Goal: Task Accomplishment & Management: Manage account settings

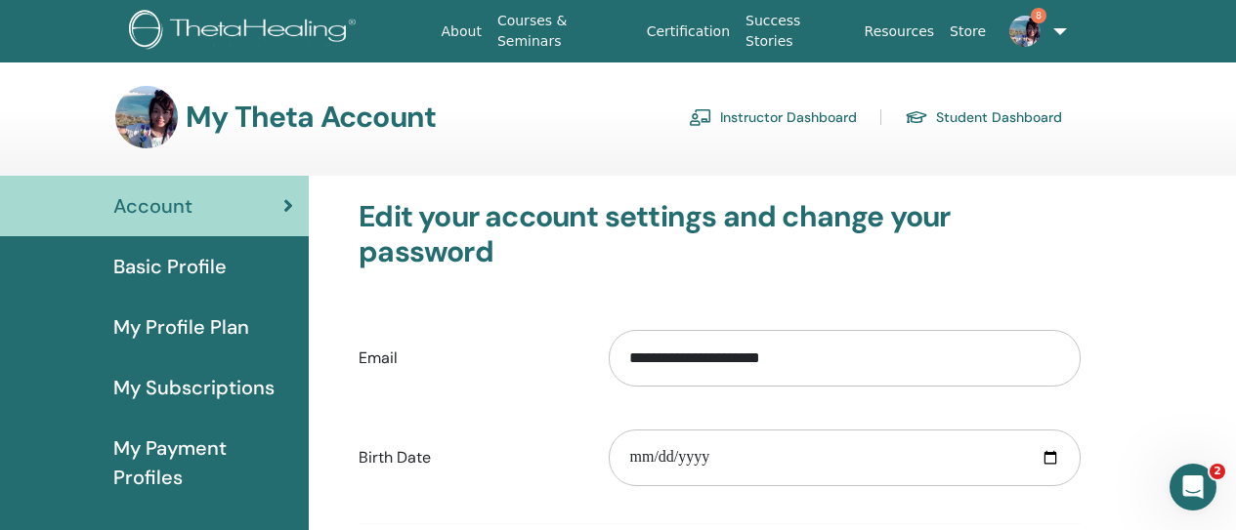
click at [695, 28] on link "Certification" at bounding box center [688, 32] width 99 height 36
click at [785, 121] on link "Instructor Dashboard" at bounding box center [773, 117] width 168 height 31
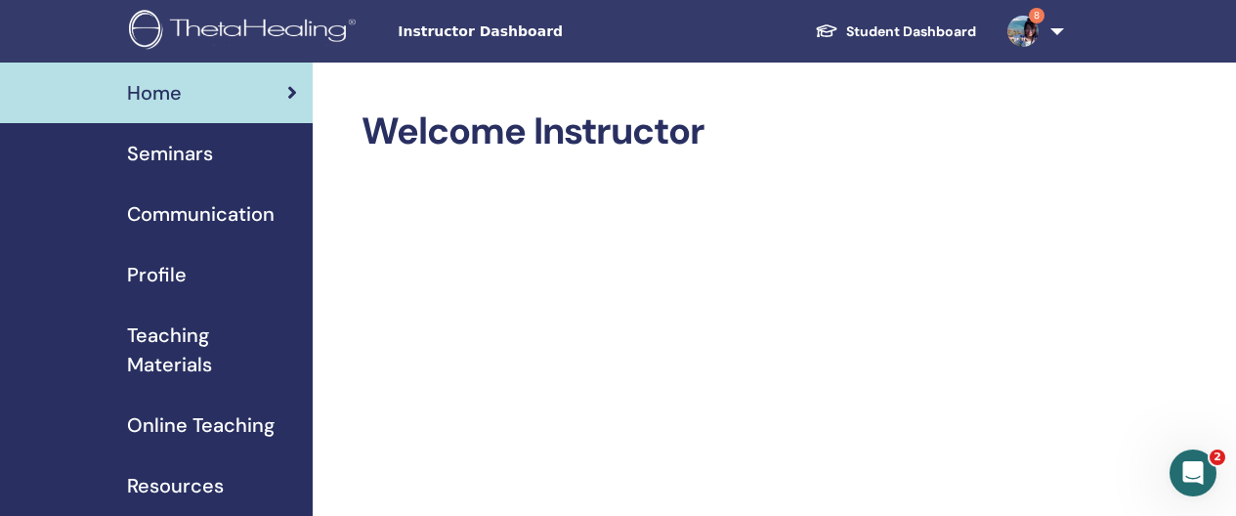
click at [164, 150] on span "Seminars" at bounding box center [170, 153] width 86 height 29
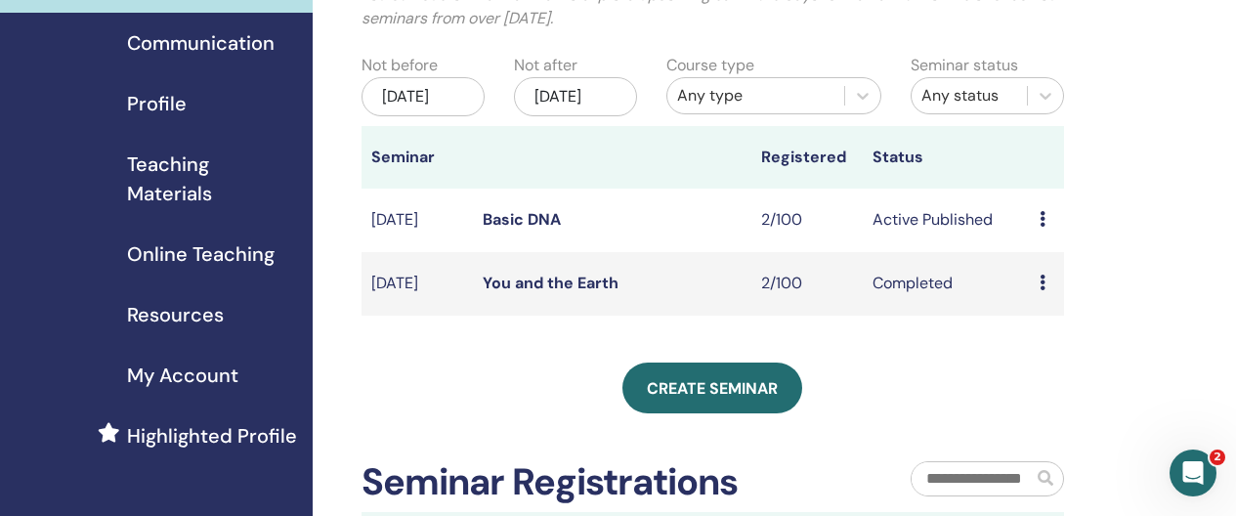
scroll to position [175, 0]
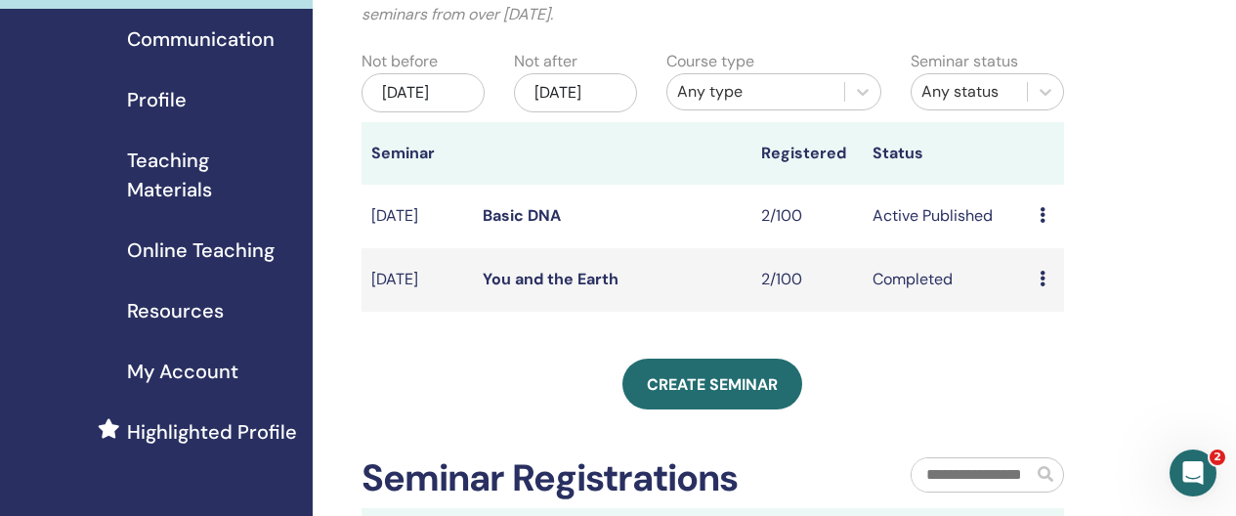
click at [1039, 223] on icon at bounding box center [1042, 215] width 6 height 16
click at [1101, 156] on div "My Seminars You can customize the filter to explore upcoming seminars beyond th…" at bounding box center [776, 429] width 927 height 1083
click at [1039, 223] on icon at bounding box center [1042, 215] width 6 height 16
click at [1024, 235] on li "Preview" at bounding box center [1051, 249] width 105 height 29
click at [1042, 223] on icon at bounding box center [1042, 215] width 6 height 16
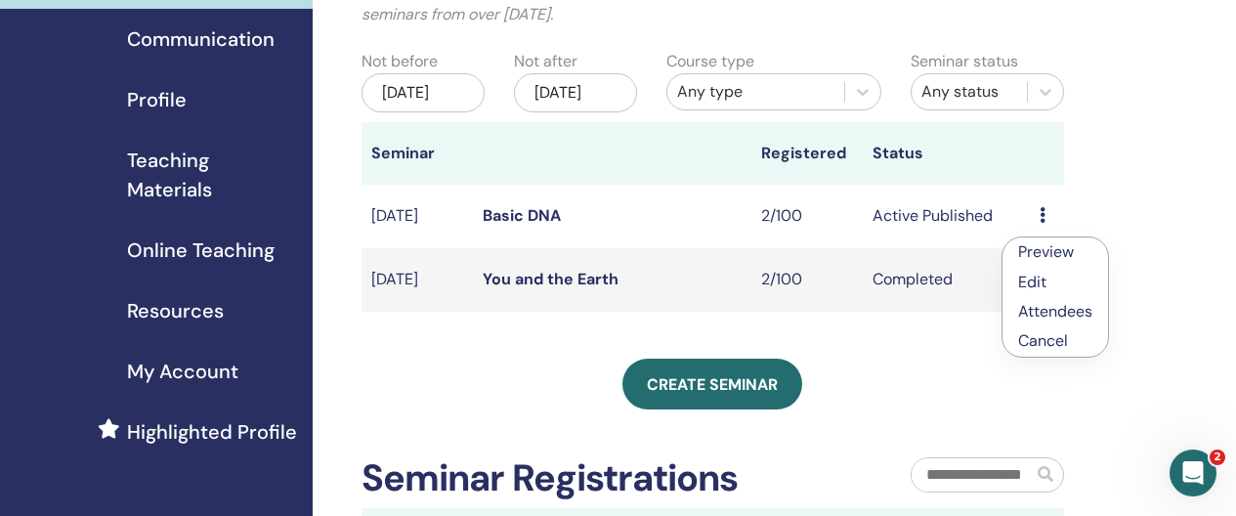
click at [1042, 251] on link "Preview" at bounding box center [1046, 251] width 56 height 21
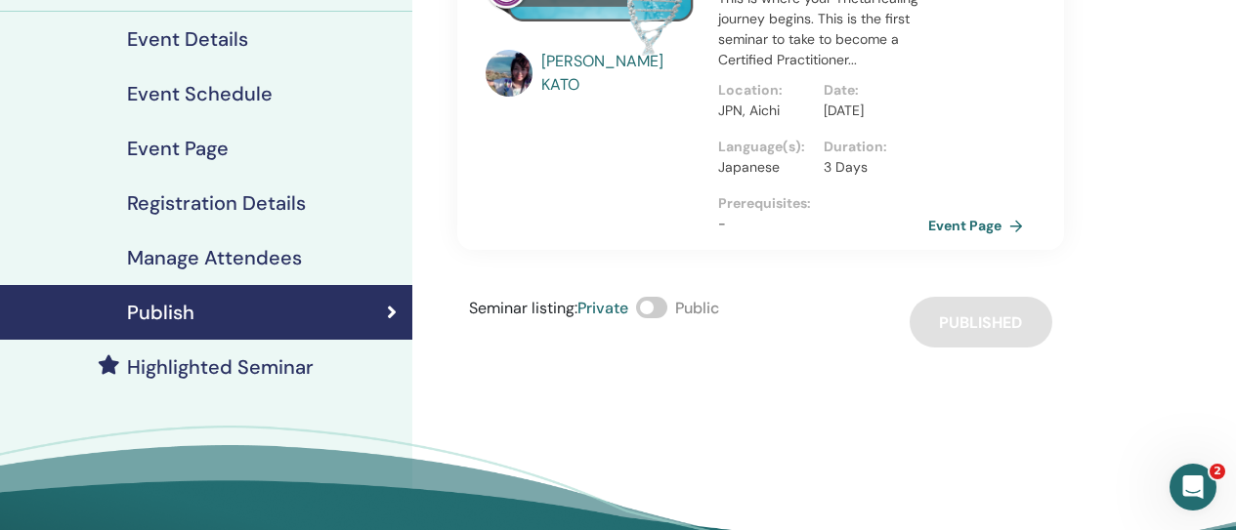
scroll to position [228, 0]
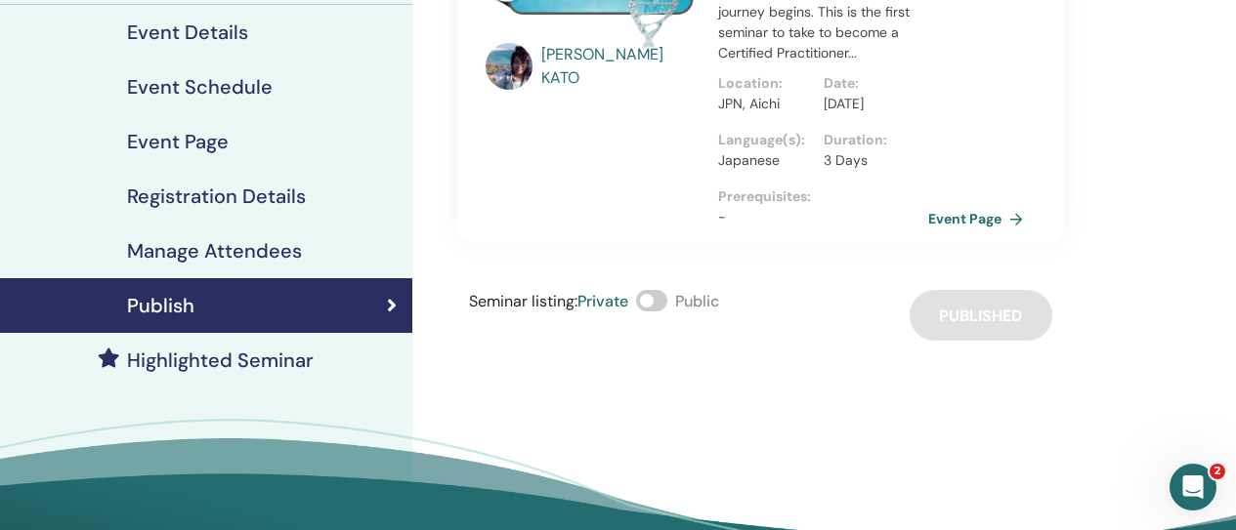
click at [246, 300] on div "Publish" at bounding box center [206, 305] width 381 height 23
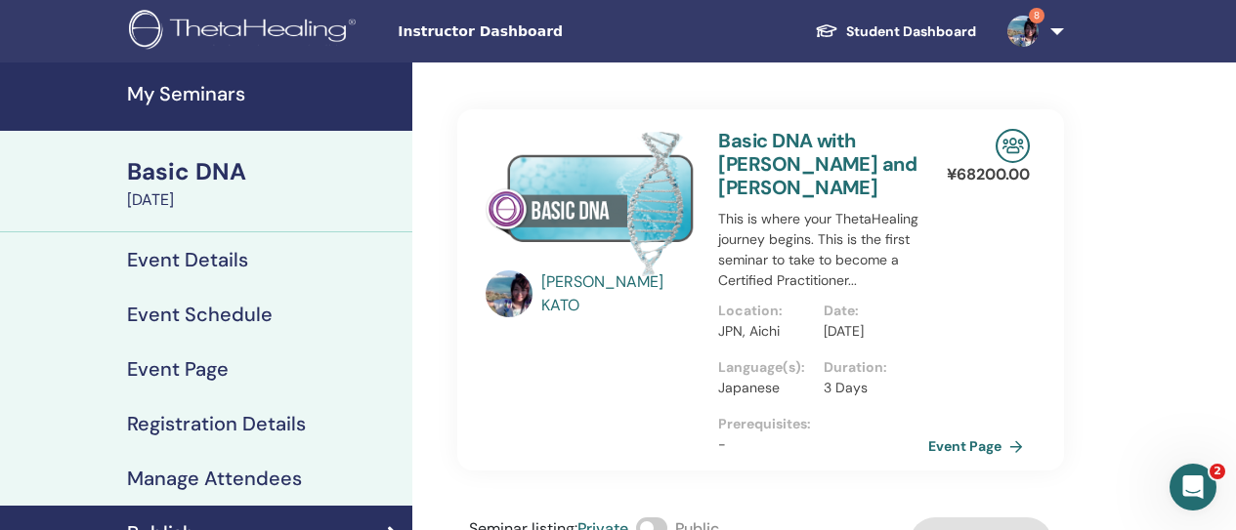
click at [195, 198] on div "[DATE]" at bounding box center [263, 200] width 273 height 23
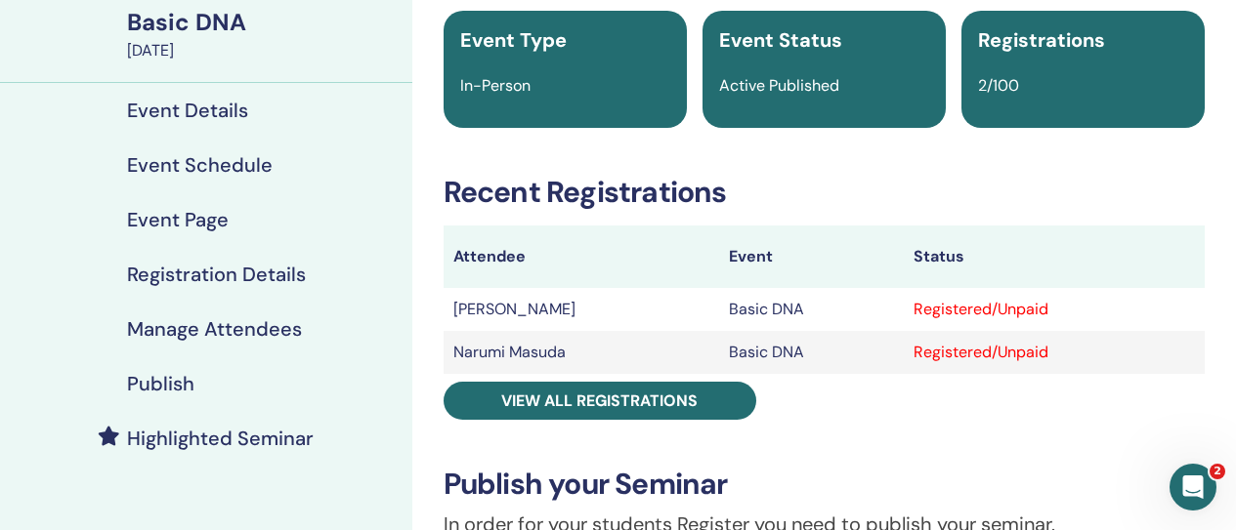
scroll to position [150, 0]
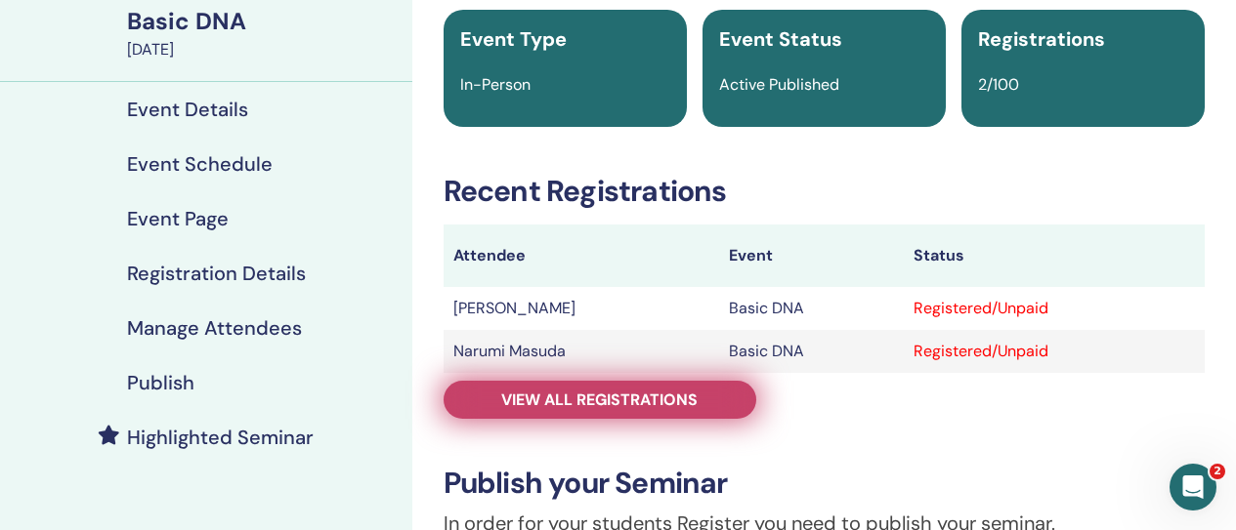
click at [685, 402] on span "View all registrations" at bounding box center [599, 400] width 196 height 21
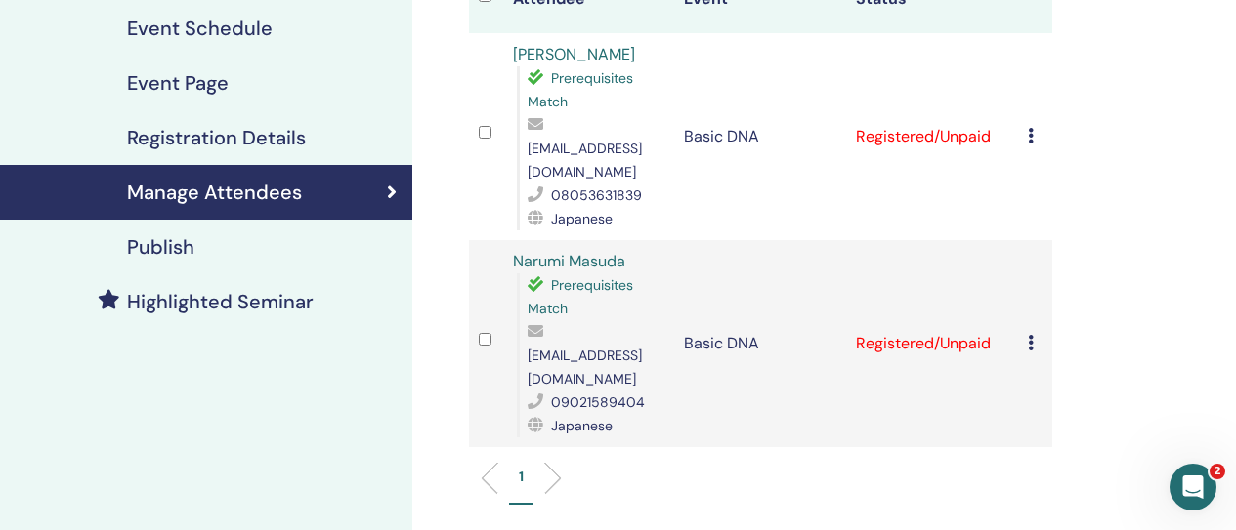
scroll to position [280, 0]
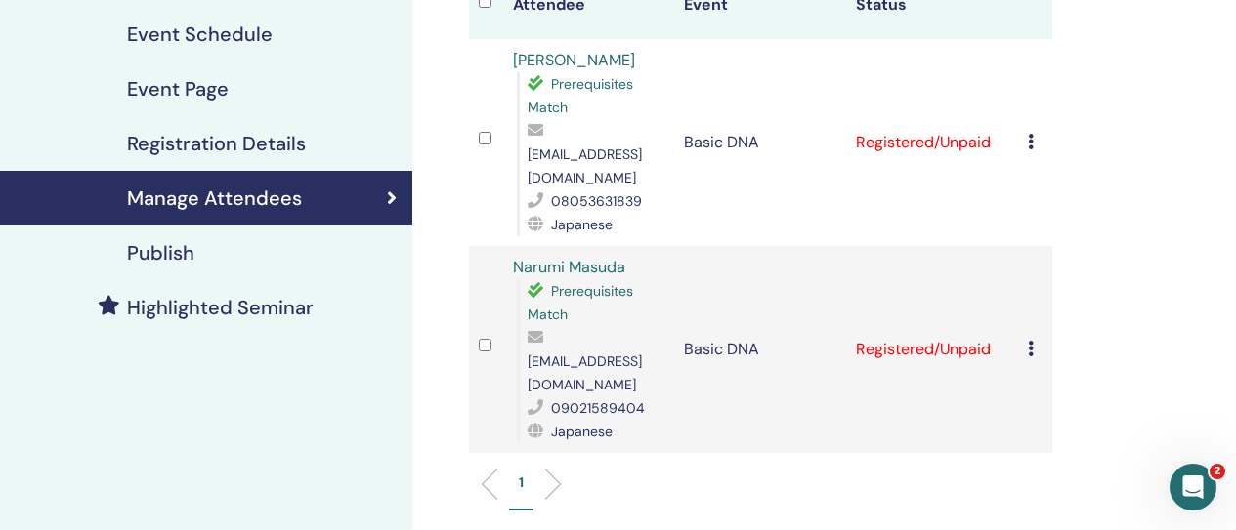
click at [1026, 129] on td "Cancel Registration Do not auto-certify Mark as Paid Mark as Unpaid Mark as Abs…" at bounding box center [1035, 142] width 34 height 207
click at [1031, 134] on icon at bounding box center [1031, 142] width 6 height 16
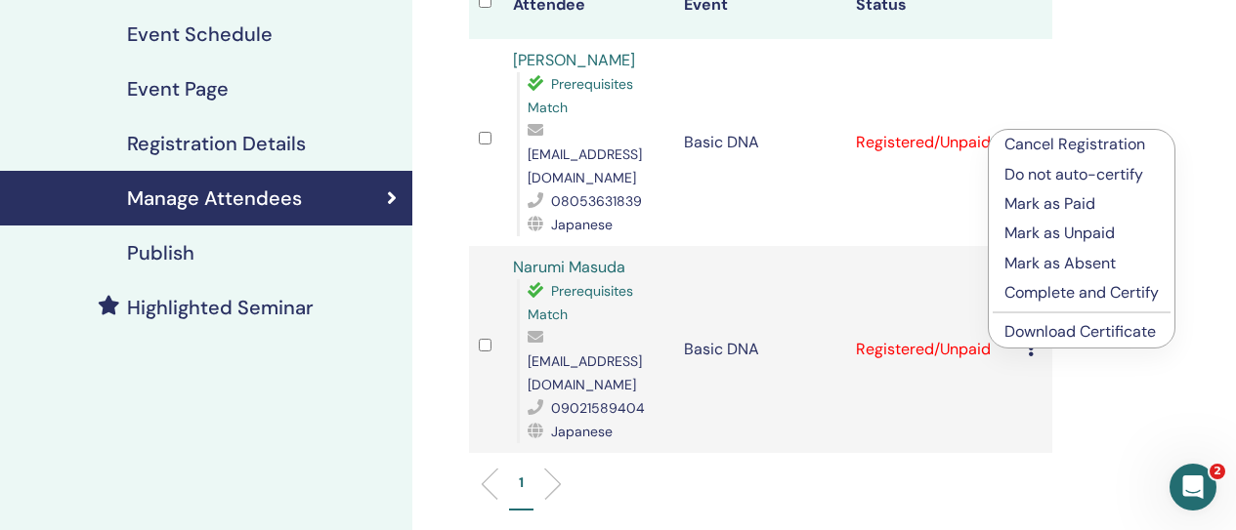
click at [1056, 331] on link "Download Certificate" at bounding box center [1079, 331] width 151 height 21
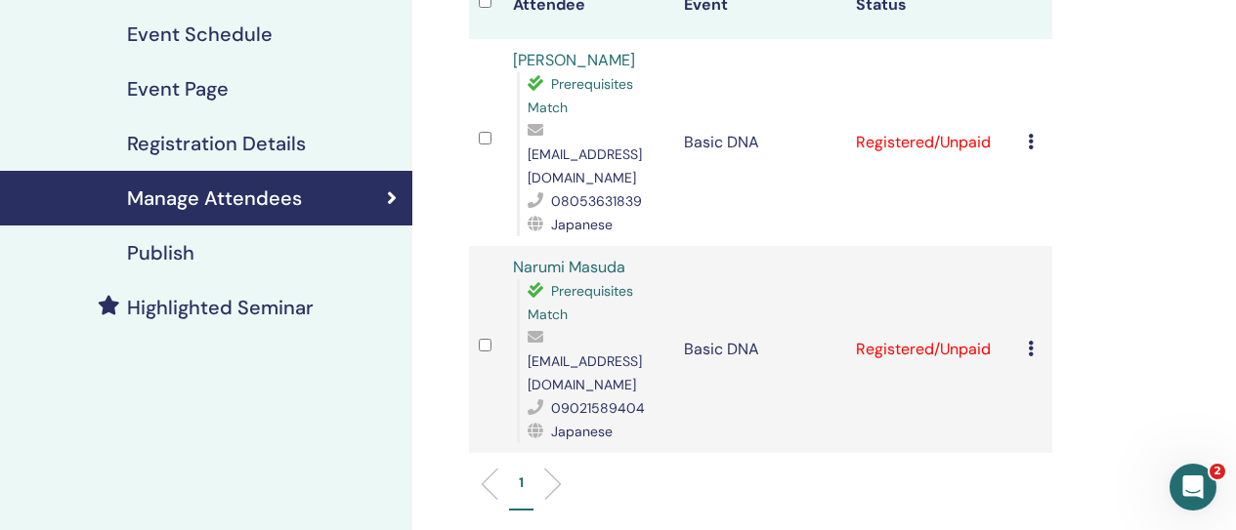
click at [1029, 341] on icon at bounding box center [1031, 349] width 6 height 16
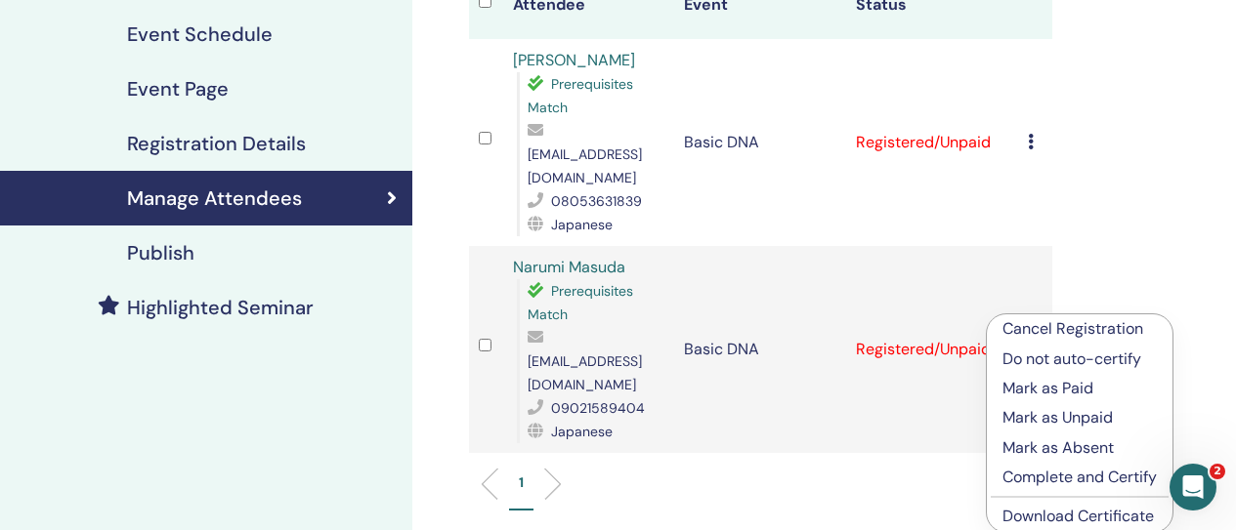
click at [1031, 513] on link "Download Certificate" at bounding box center [1077, 516] width 151 height 21
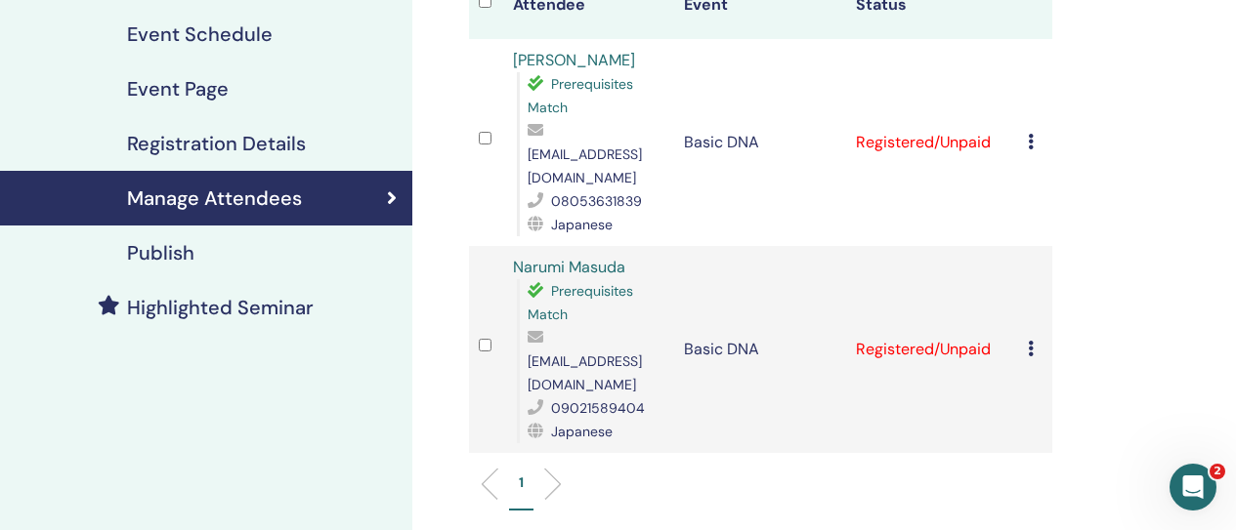
click at [1026, 314] on td "Cancel Registration Do not auto-certify Mark as Paid Mark as Unpaid Mark as Abs…" at bounding box center [1035, 349] width 34 height 207
click at [1029, 341] on icon at bounding box center [1031, 349] width 6 height 16
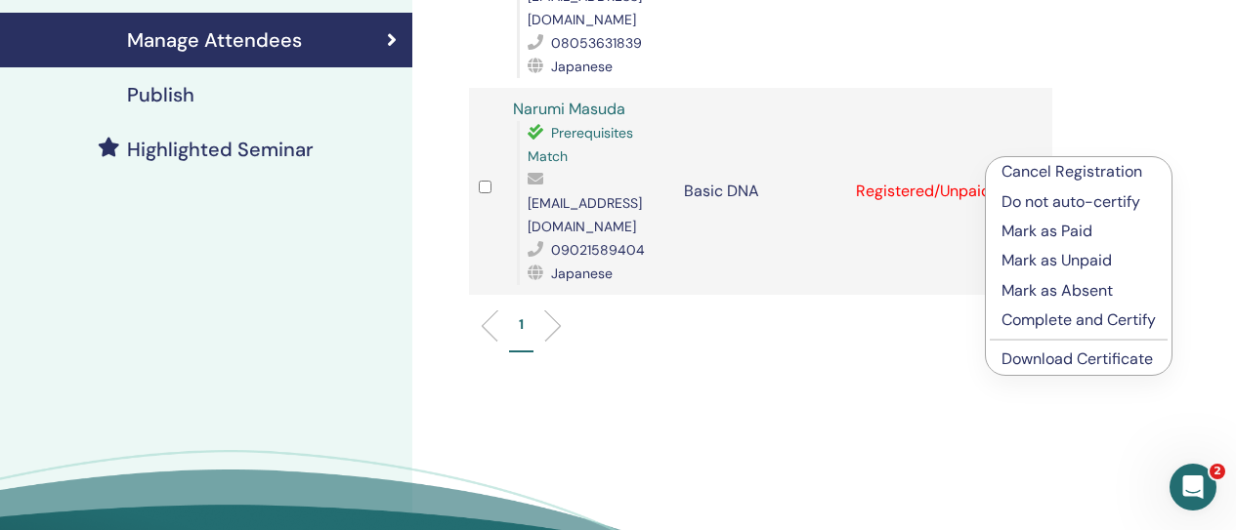
scroll to position [437, 0]
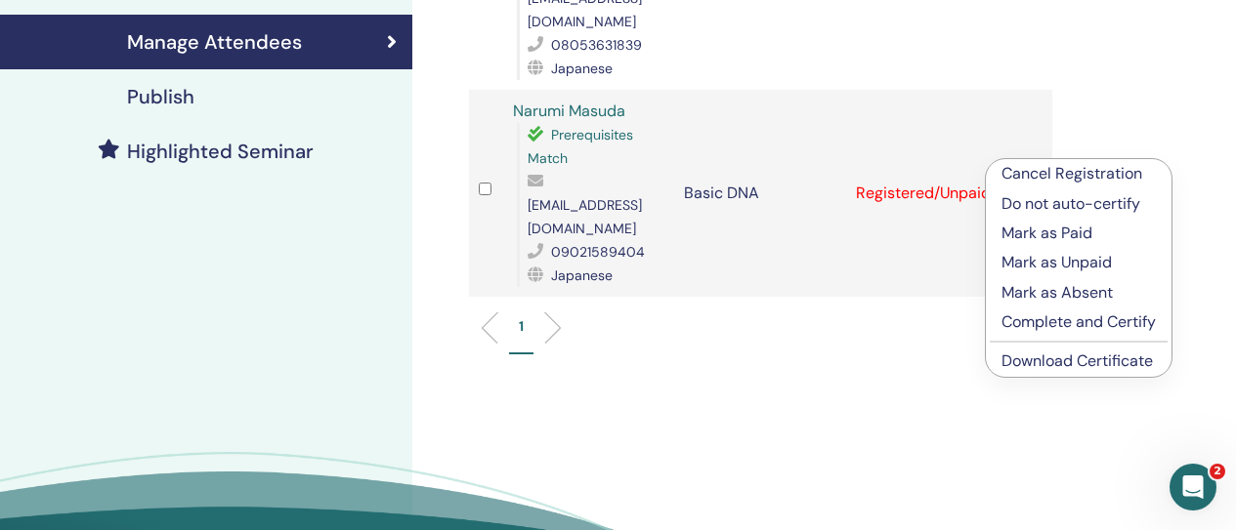
click at [1049, 366] on link "Download Certificate" at bounding box center [1076, 361] width 151 height 21
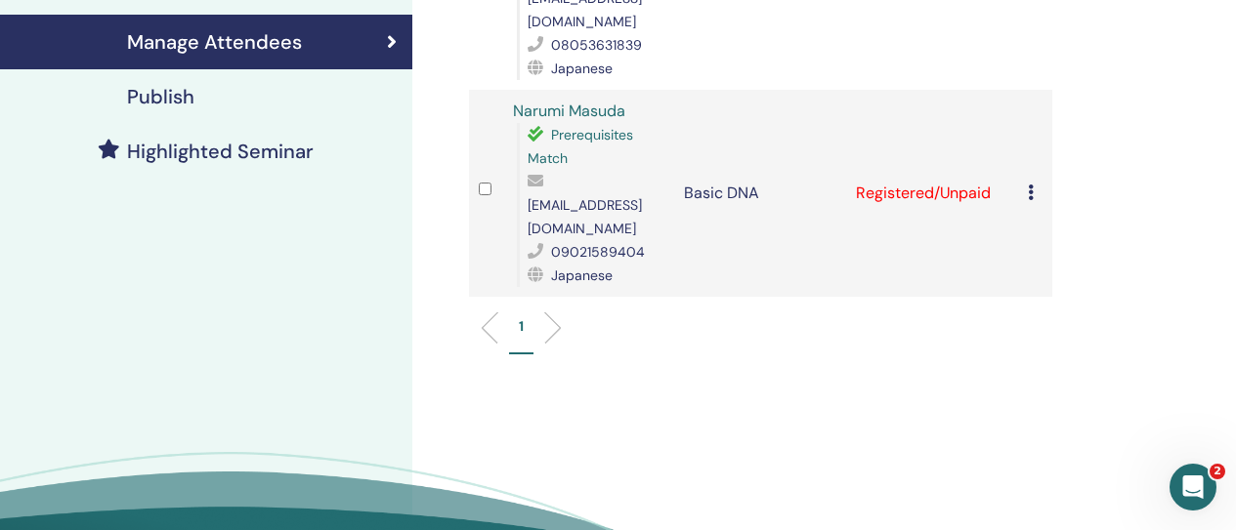
click at [820, 403] on div "Manage Attendees Bulk Actions Export to CSV Attendee Event Status Takako Hasega…" at bounding box center [823, 137] width 823 height 1022
